Goal: Task Accomplishment & Management: Manage account settings

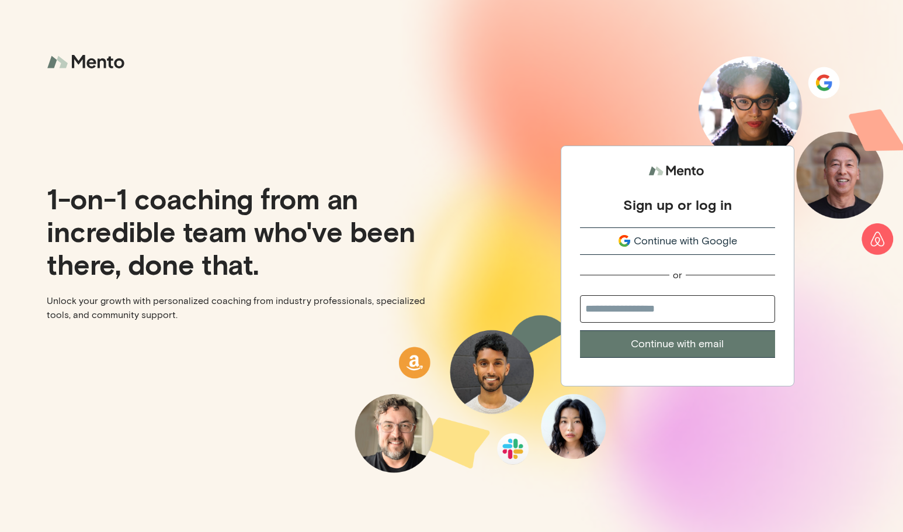
click at [657, 304] on input "email" at bounding box center [677, 308] width 195 height 27
type input "**********"
click at [655, 346] on button "Continue with email" at bounding box center [677, 343] width 195 height 27
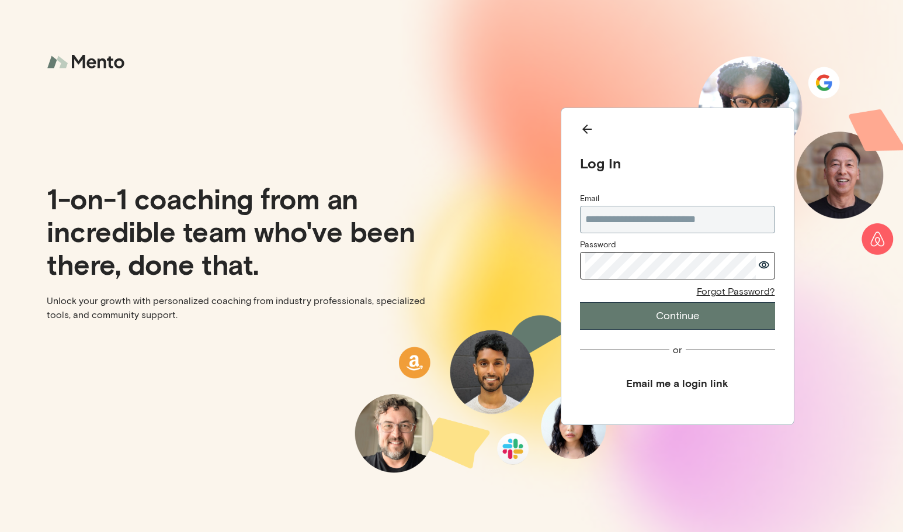
click at [674, 307] on button "Continue" at bounding box center [677, 315] width 195 height 27
